Goal: Check status: Check status

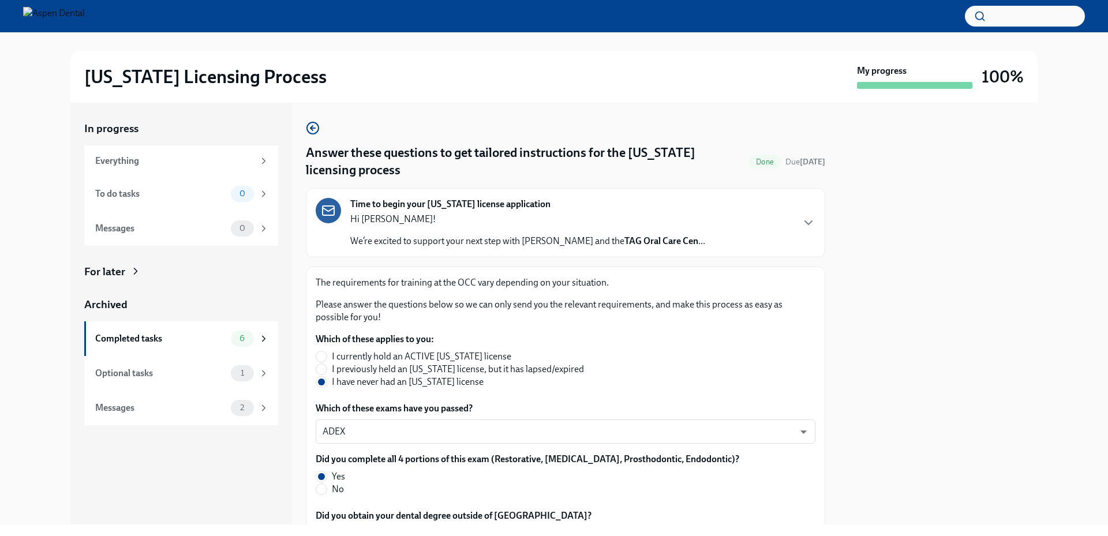
scroll to position [234, 0]
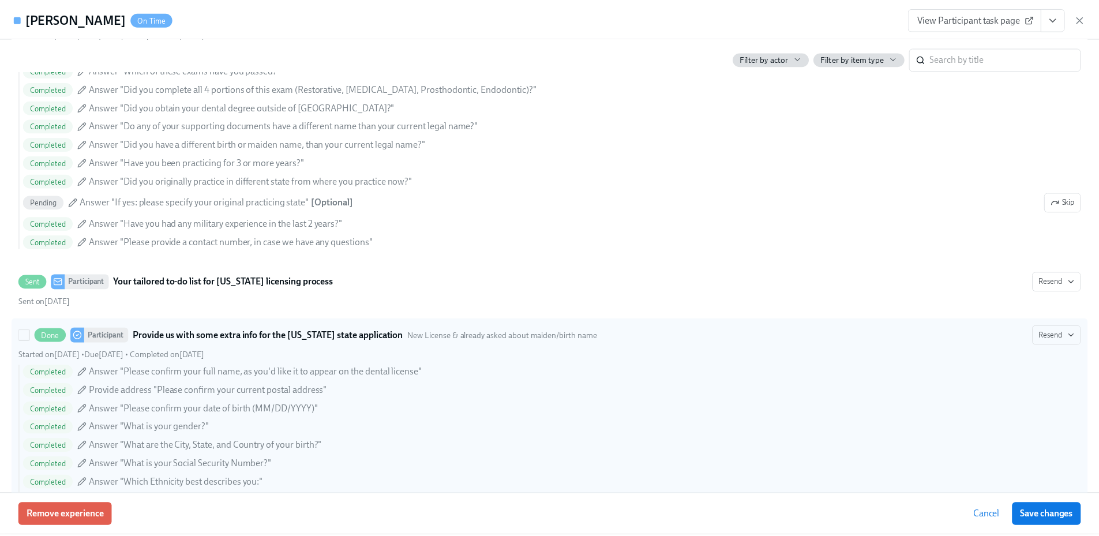
scroll to position [866, 0]
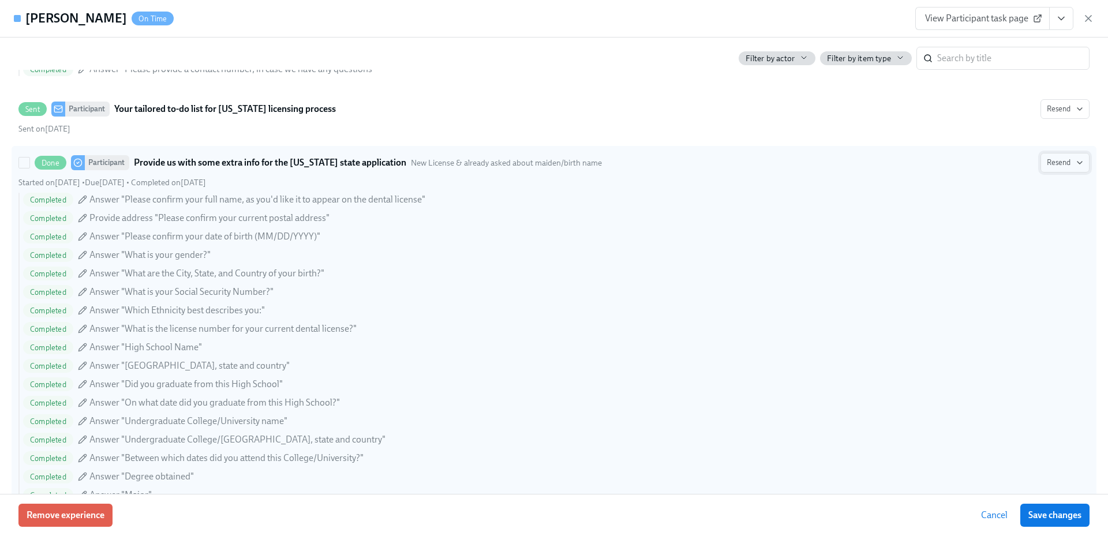
click at [1075, 160] on icon "button" at bounding box center [1079, 162] width 9 height 9
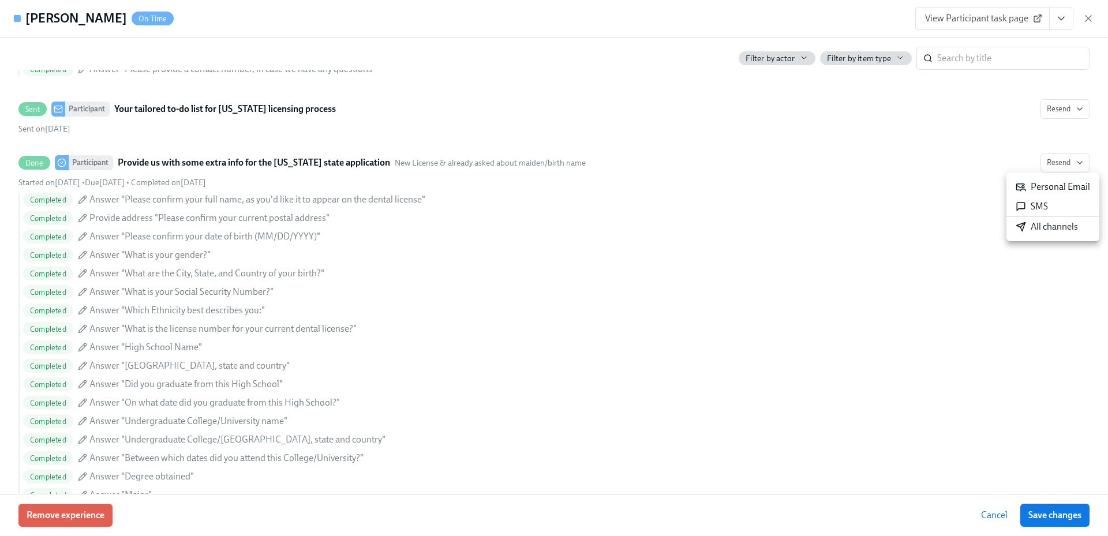
click at [1087, 18] on div at bounding box center [554, 268] width 1108 height 536
click at [1090, 18] on icon "button" at bounding box center [1089, 19] width 12 height 12
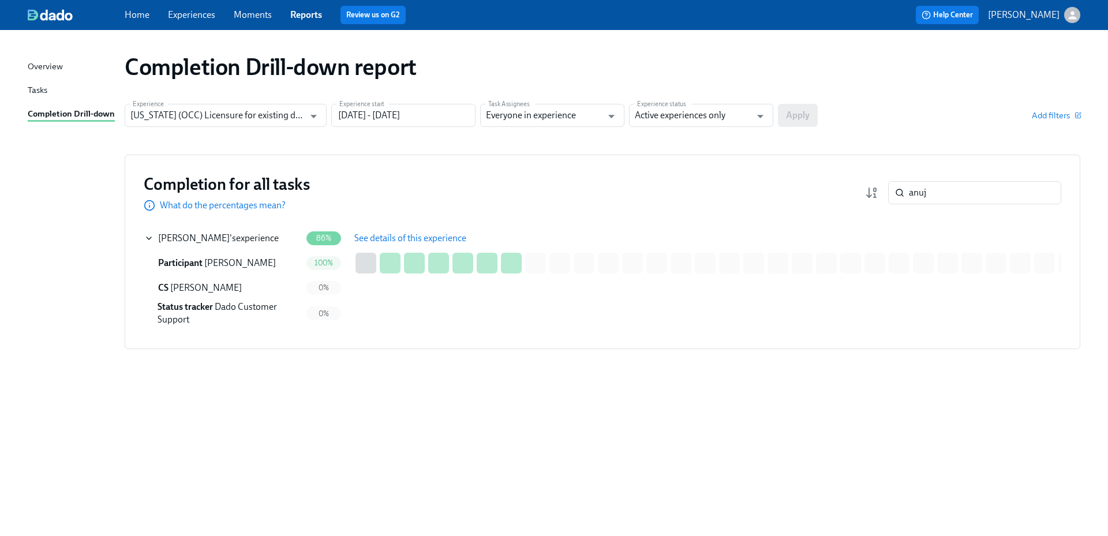
click at [147, 15] on link "Home" at bounding box center [137, 14] width 25 height 11
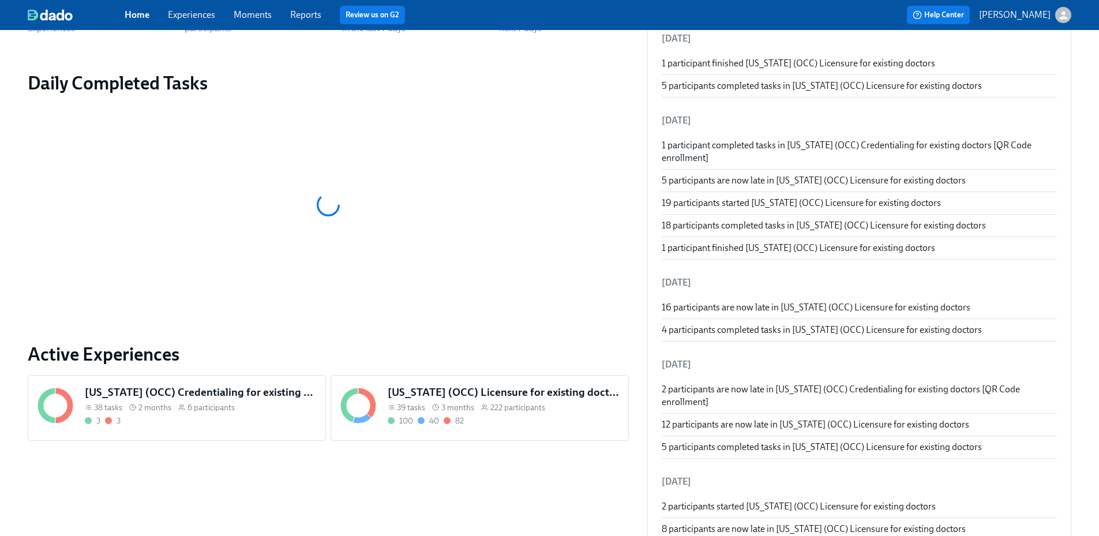
scroll to position [173, 0]
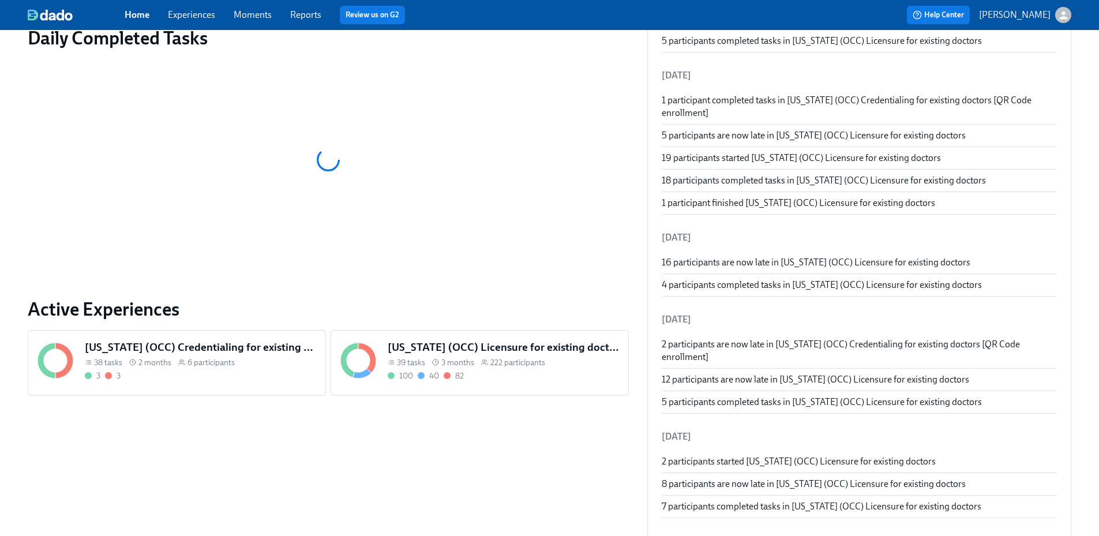
click at [490, 358] on span "222 participants" at bounding box center [517, 362] width 55 height 11
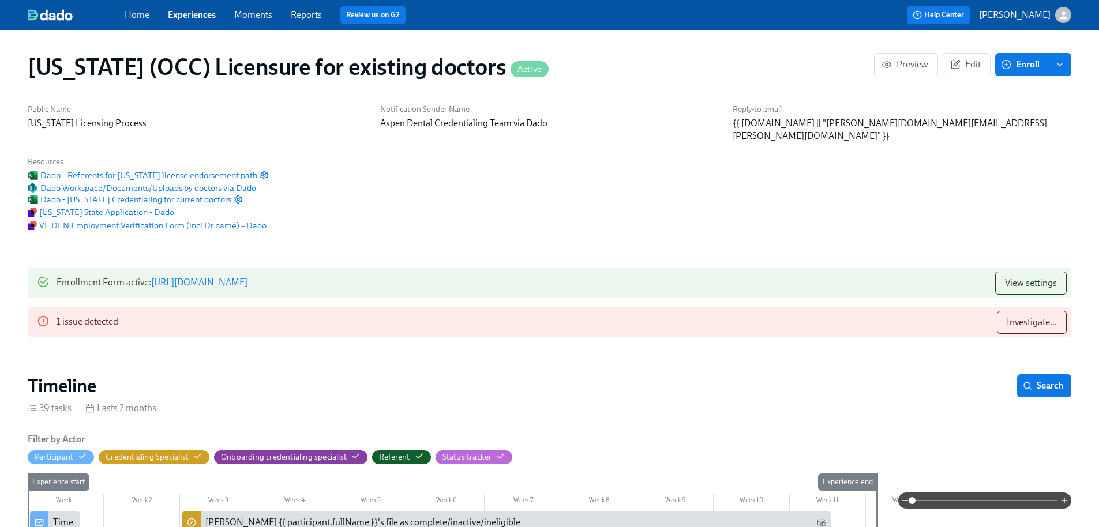
scroll to position [0, 14219]
click at [1047, 317] on span "Investigate..." at bounding box center [1032, 323] width 50 height 12
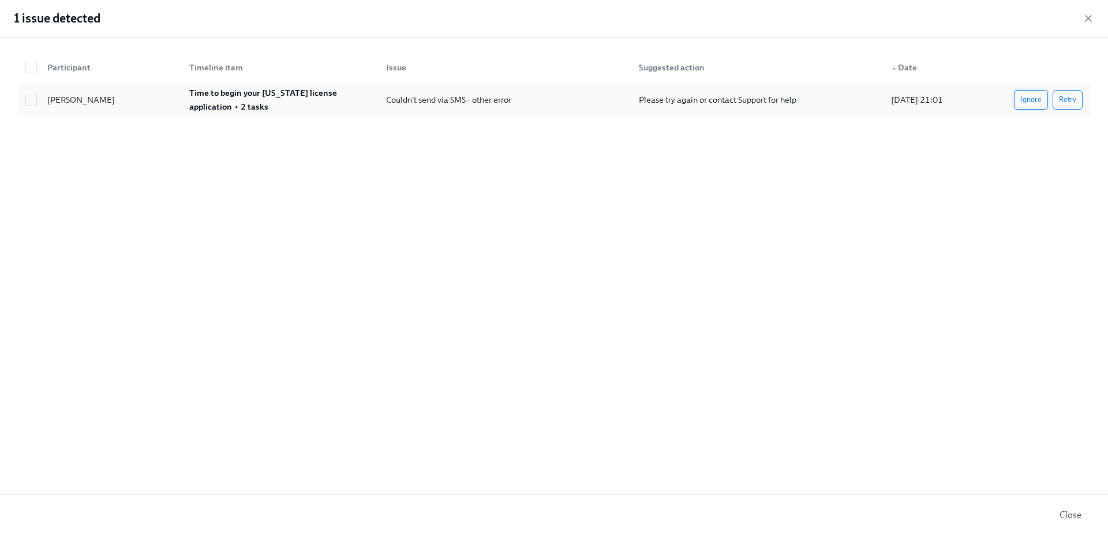
click at [1032, 101] on span "Ignore" at bounding box center [1030, 100] width 21 height 12
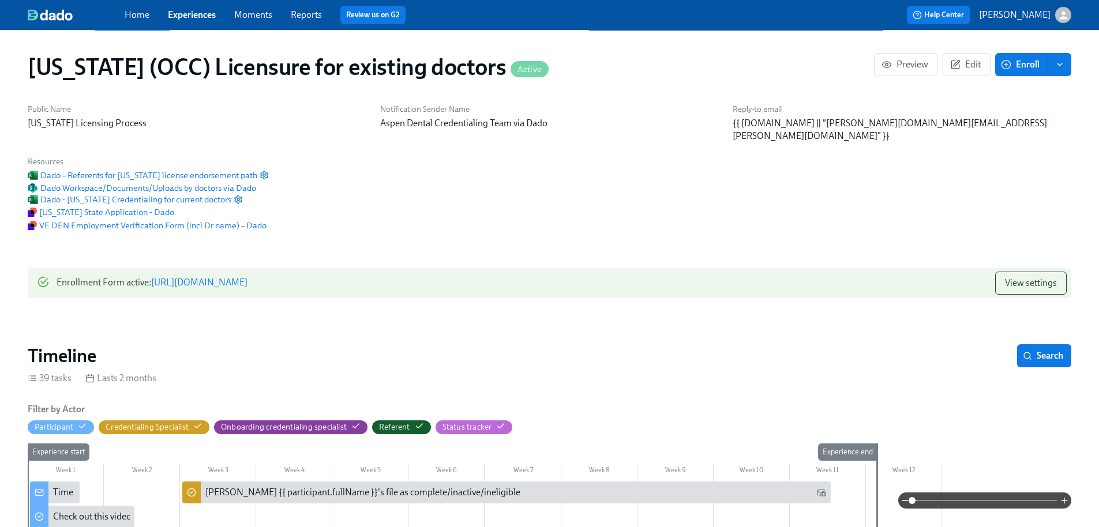
scroll to position [0, 14629]
